Goal: Book appointment/travel/reservation

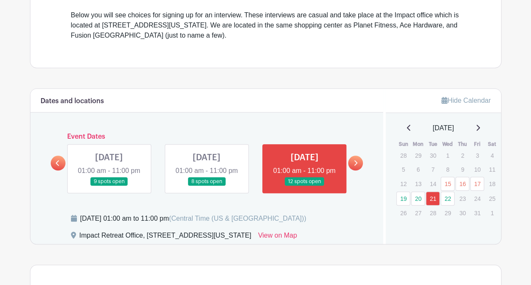
drag, startPoint x: 0, startPoint y: 0, endPoint x: 55, endPoint y: 168, distance: 176.9
click at [55, 168] on link at bounding box center [58, 162] width 15 height 15
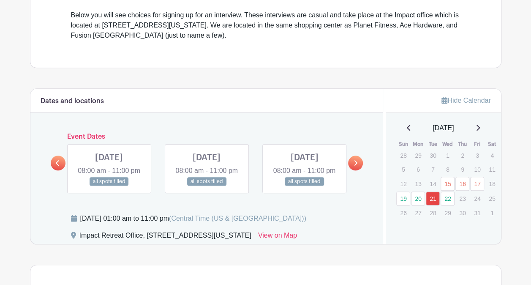
click at [362, 167] on link at bounding box center [355, 162] width 15 height 15
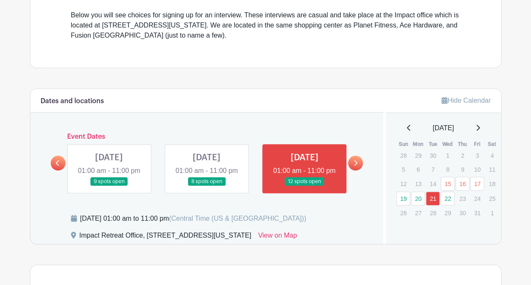
click at [109, 186] on link at bounding box center [109, 186] width 0 height 0
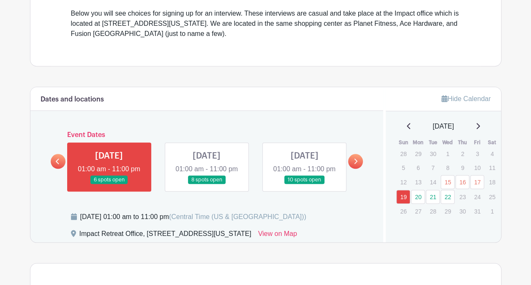
scroll to position [284, 0]
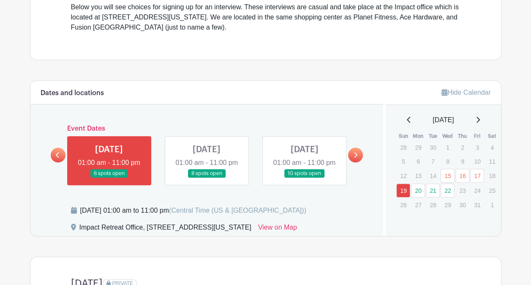
click at [207, 178] on link at bounding box center [207, 178] width 0 height 0
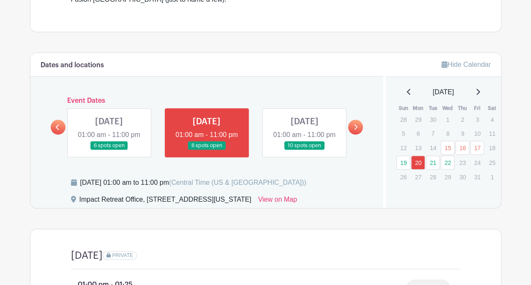
scroll to position [313, 0]
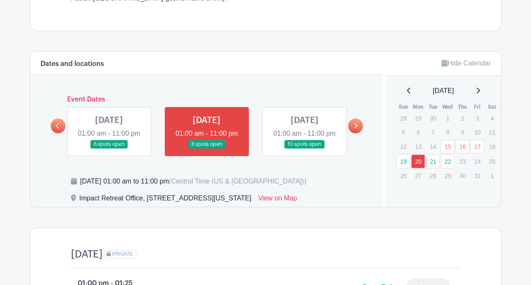
click at [304, 149] on link at bounding box center [304, 149] width 0 height 0
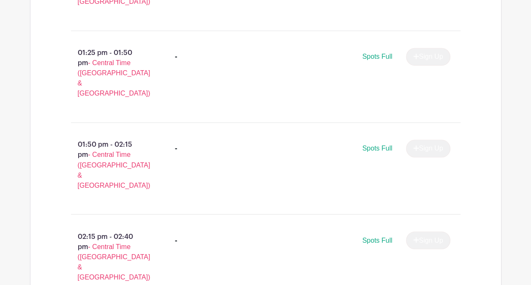
scroll to position [529, 0]
